Goal: Task Accomplishment & Management: Use online tool/utility

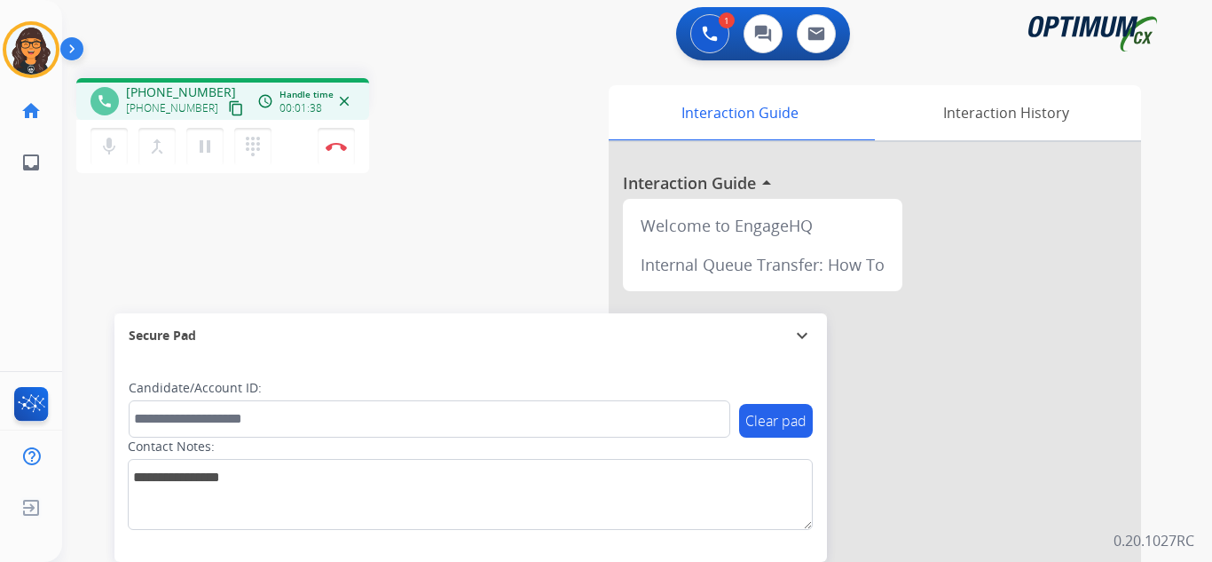
click at [228, 106] on mat-icon "content_copy" at bounding box center [236, 108] width 16 height 16
click at [338, 144] on img at bounding box center [336, 146] width 21 height 9
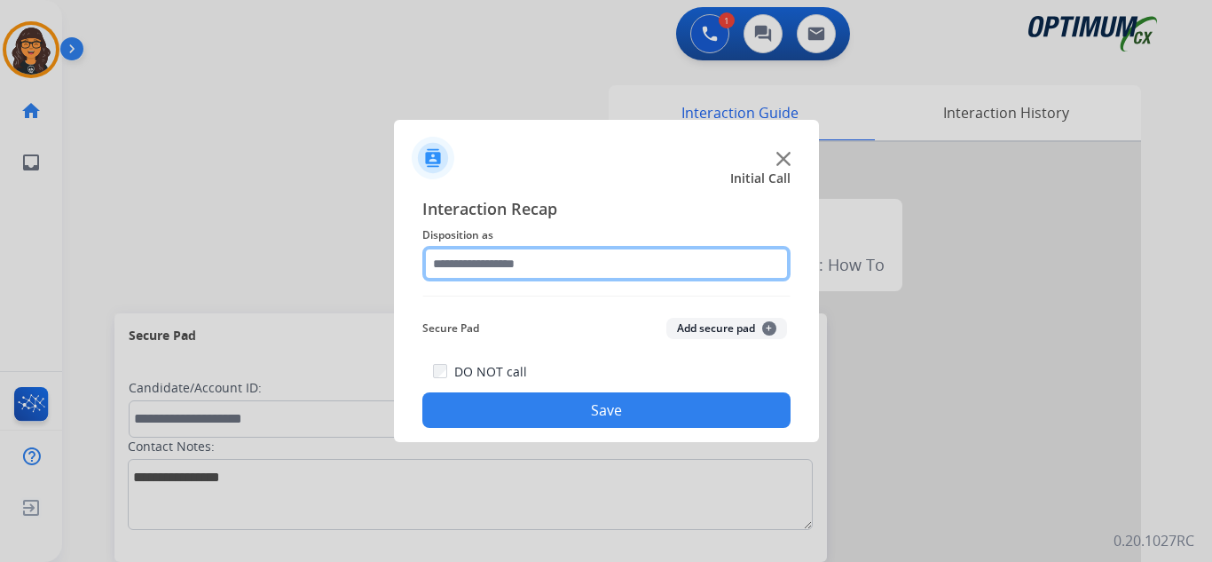
click at [519, 264] on input "text" at bounding box center [606, 263] width 368 height 35
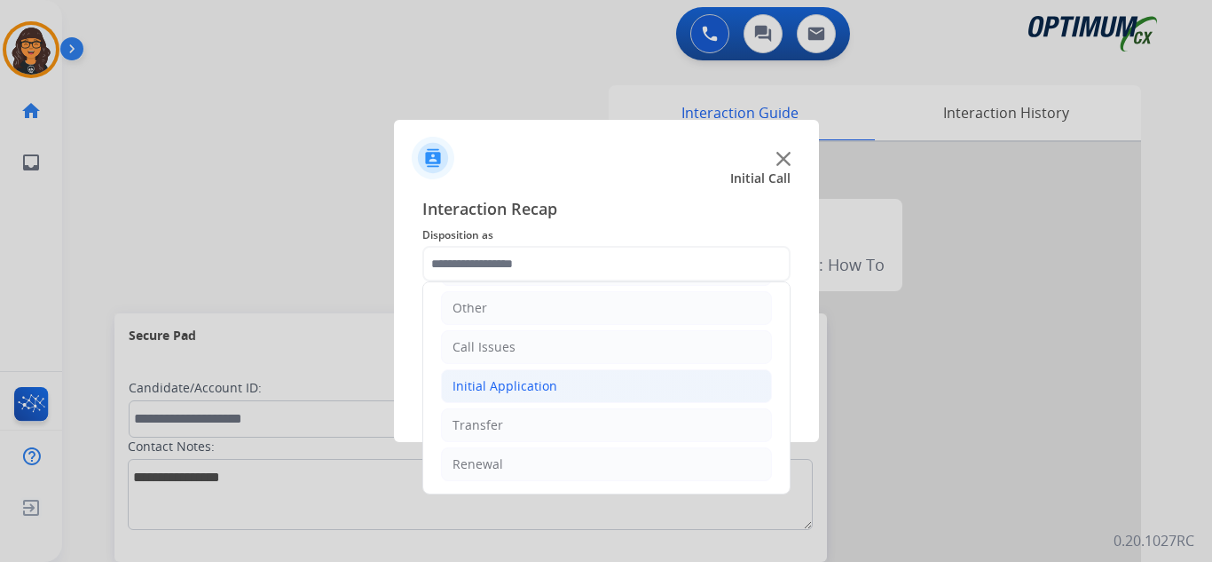
click at [520, 386] on div "Initial Application" at bounding box center [505, 386] width 105 height 18
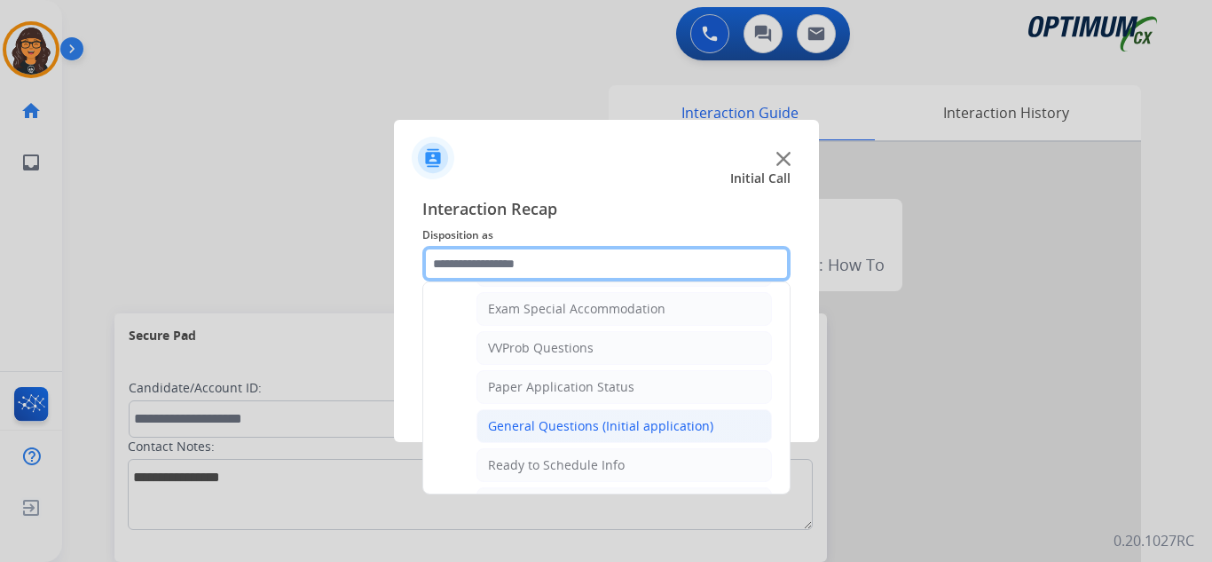
scroll to position [919, 0]
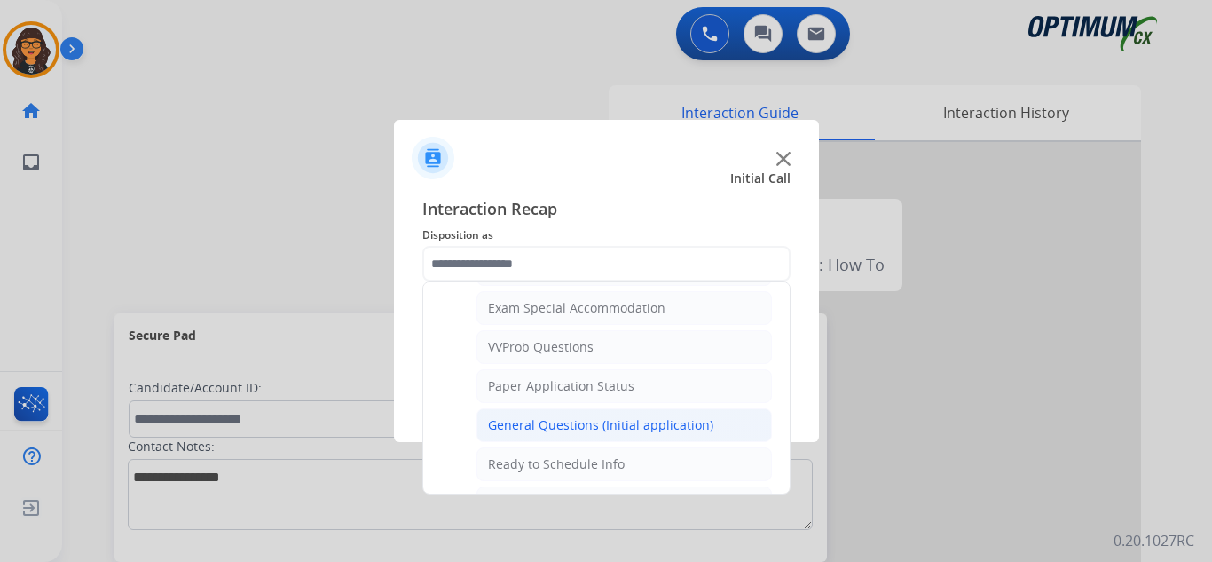
click at [544, 426] on div "General Questions (Initial application)" at bounding box center [600, 425] width 225 height 18
type input "**********"
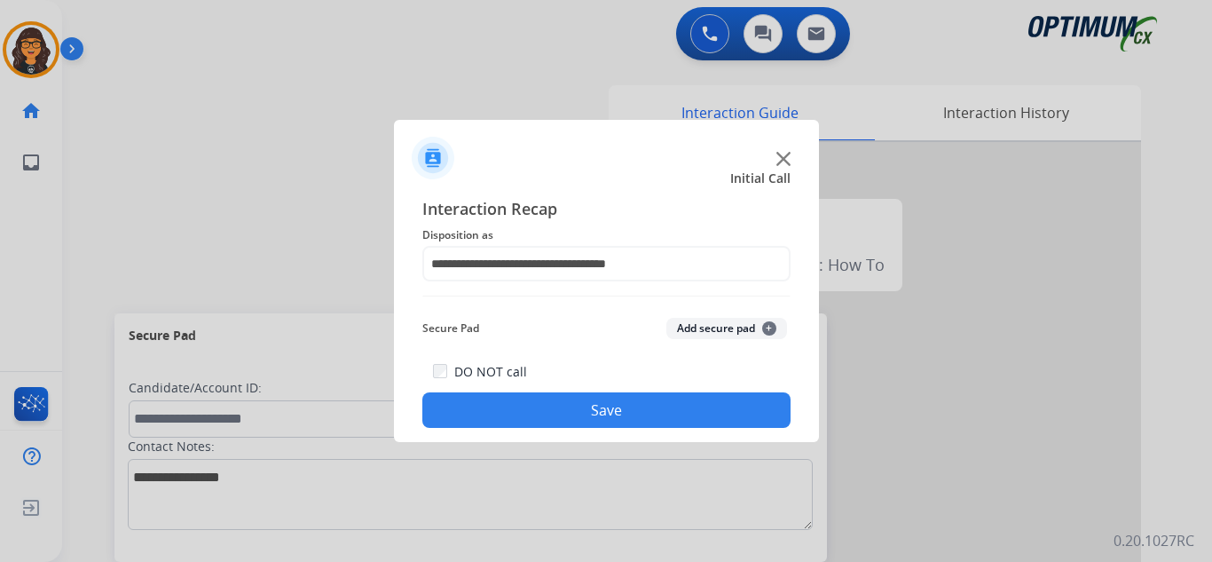
click at [564, 406] on button "Save" at bounding box center [606, 409] width 368 height 35
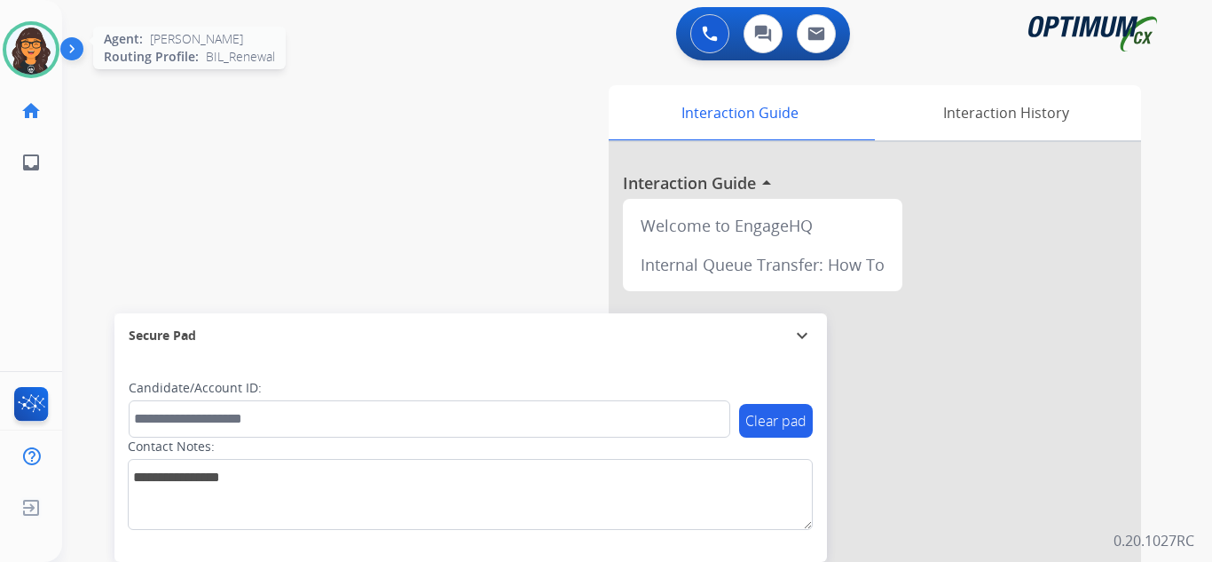
click at [28, 62] on img at bounding box center [31, 50] width 50 height 50
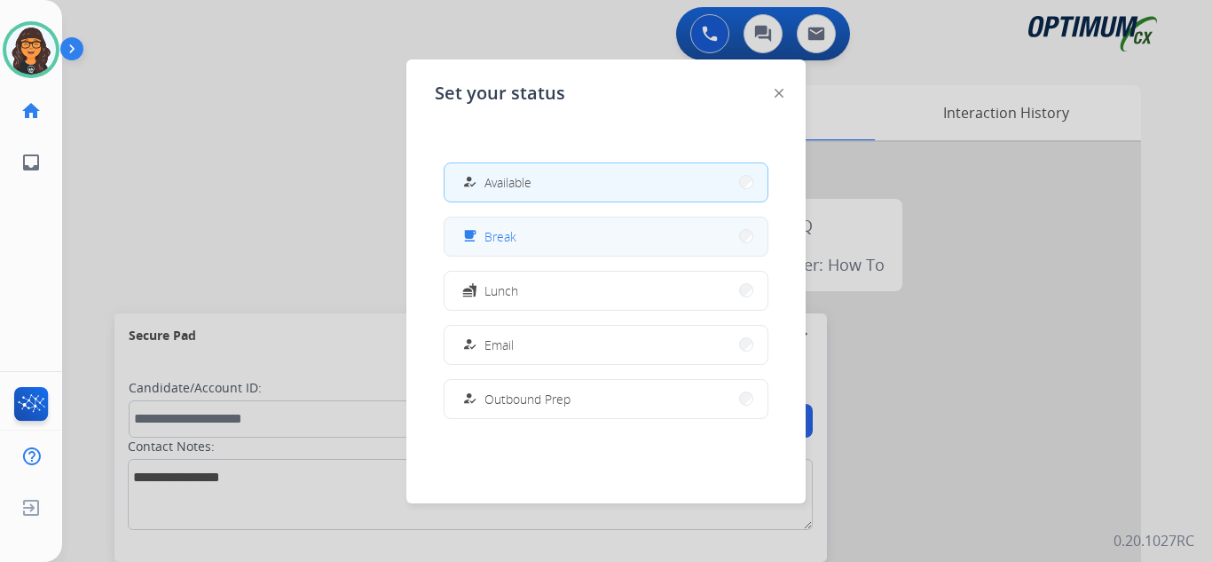
click at [518, 237] on button "free_breakfast Break" at bounding box center [606, 236] width 323 height 38
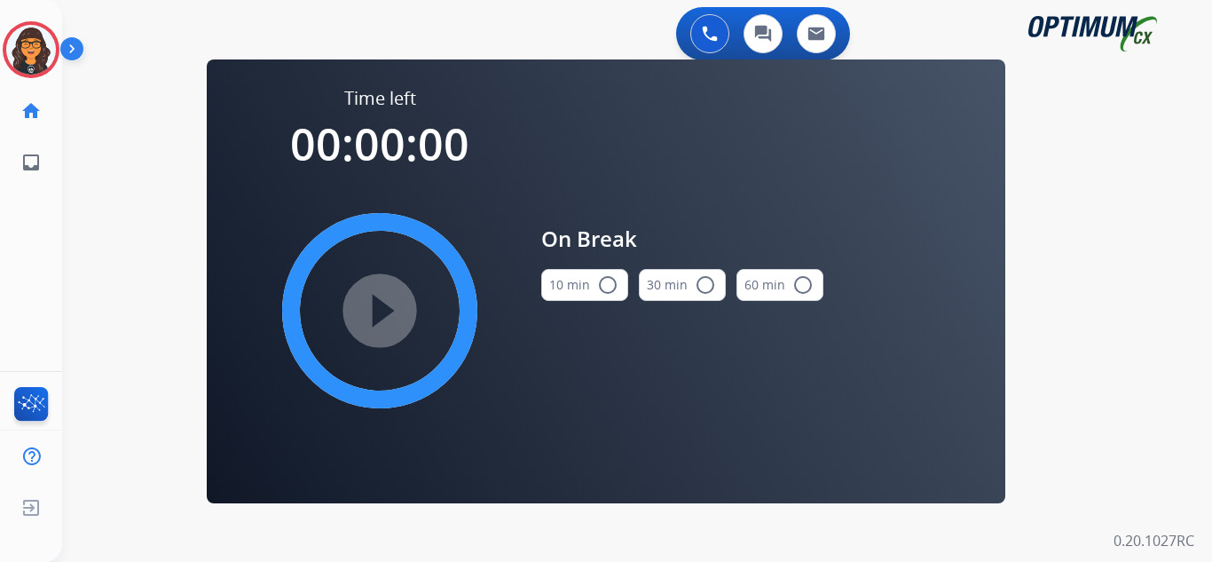
click at [577, 273] on button "10 min radio_button_unchecked" at bounding box center [584, 285] width 87 height 32
drag, startPoint x: 371, startPoint y: 314, endPoint x: 577, endPoint y: 344, distance: 208.1
click at [372, 313] on mat-icon "play_circle_filled" at bounding box center [379, 310] width 21 height 21
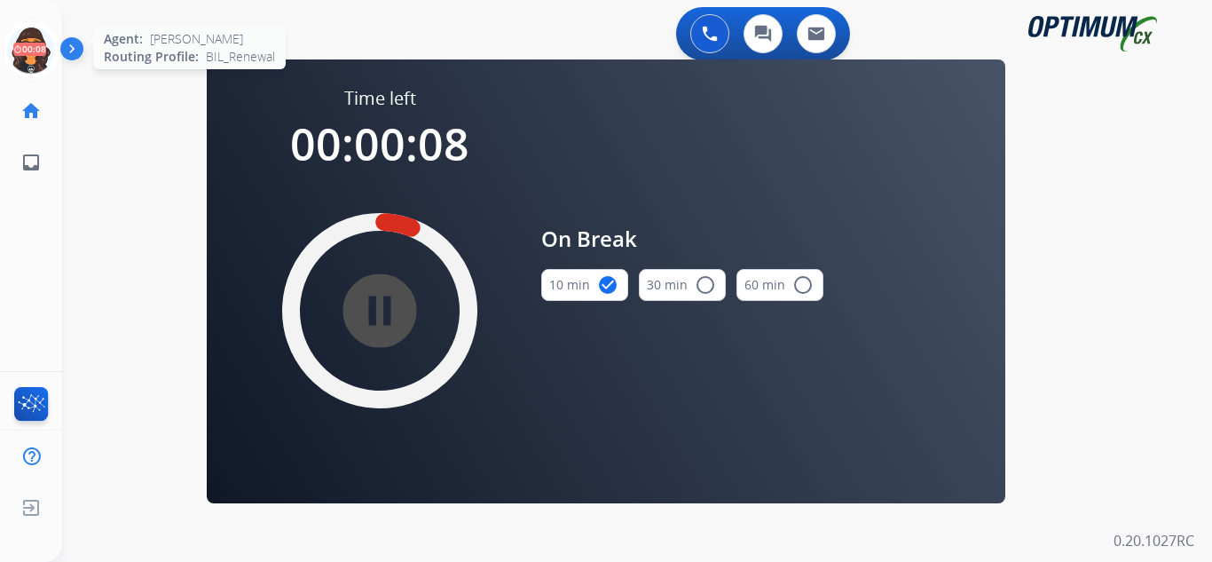
click at [28, 50] on icon at bounding box center [32, 50] width 58 height 58
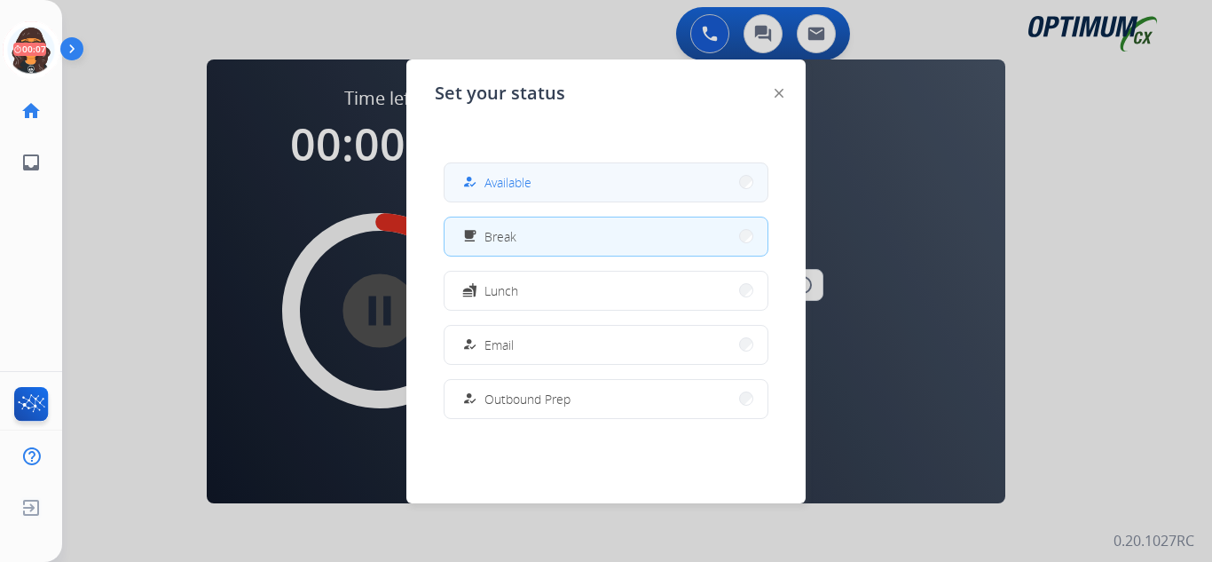
click at [483, 172] on div "how_to_reg" at bounding box center [472, 181] width 26 height 21
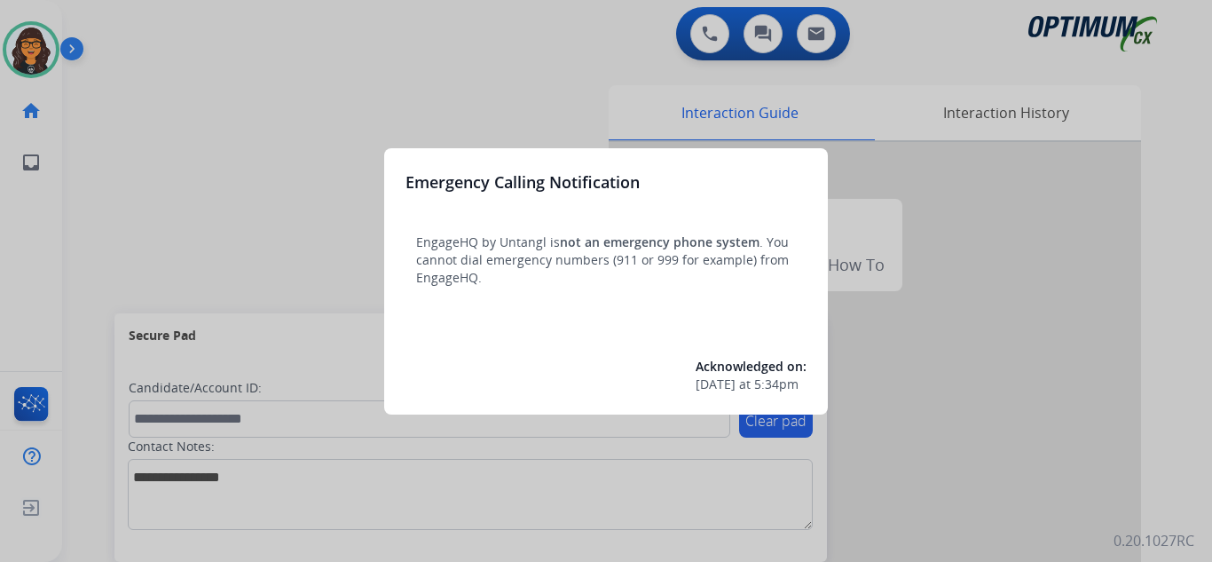
click at [125, 29] on div at bounding box center [606, 281] width 1212 height 562
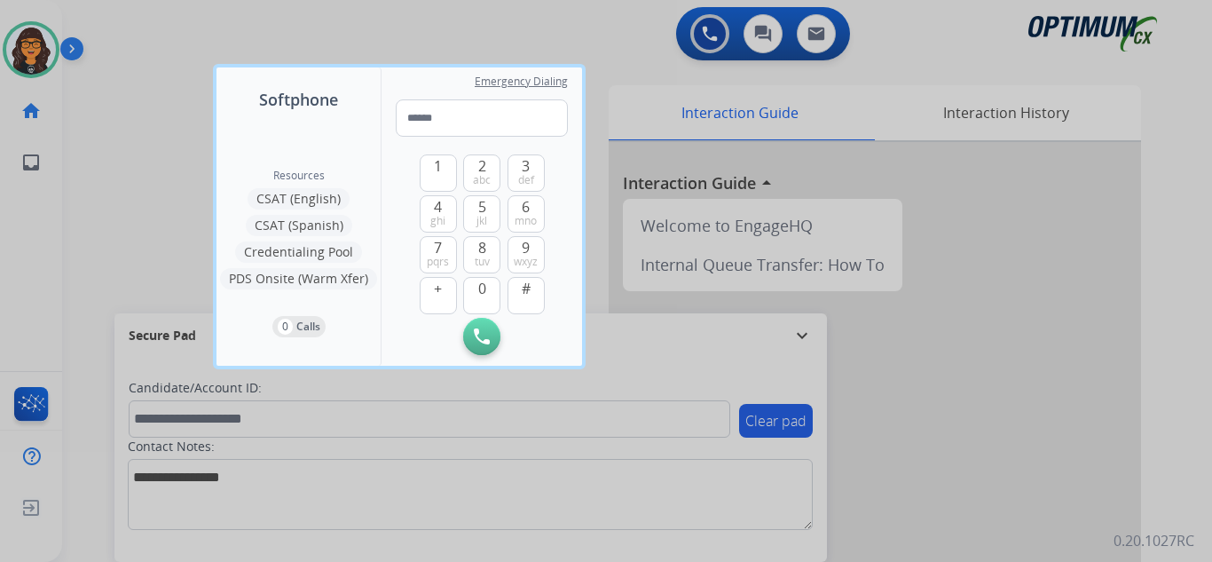
click at [124, 29] on div at bounding box center [606, 281] width 1212 height 562
